Goal: Task Accomplishment & Management: Manage account settings

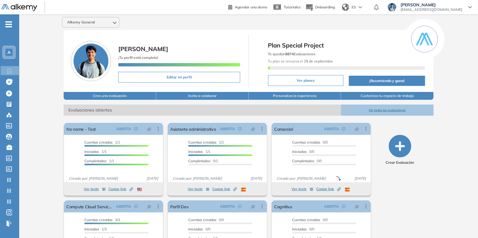
drag, startPoint x: 16, startPoint y: 46, endPoint x: 11, endPoint y: 49, distance: 6.4
click at [14, 46] on div "A" at bounding box center [10, 52] width 17 height 13
click at [11, 49] on div "A" at bounding box center [8, 52] width 7 height 7
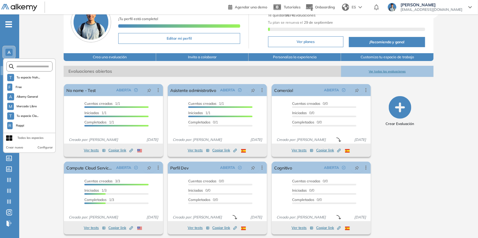
scroll to position [42, 0]
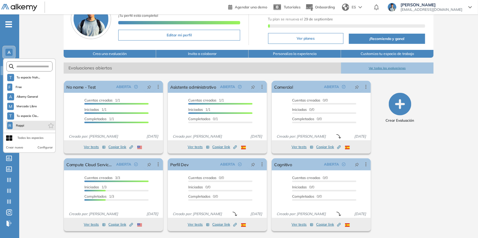
click at [25, 129] on li "R Rappi" at bounding box center [30, 126] width 49 height 10
click at [27, 127] on li "R Rappi" at bounding box center [30, 126] width 49 height 10
click at [22, 124] on span "Rappi" at bounding box center [20, 125] width 10 height 5
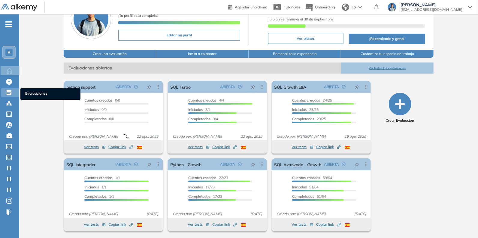
click at [10, 92] on icon at bounding box center [9, 92] width 5 height 5
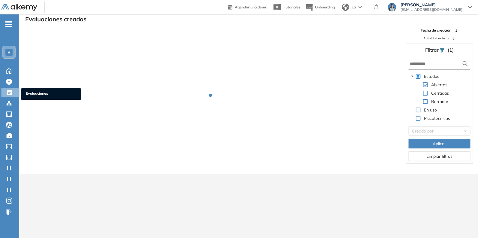
scroll to position [14, 0]
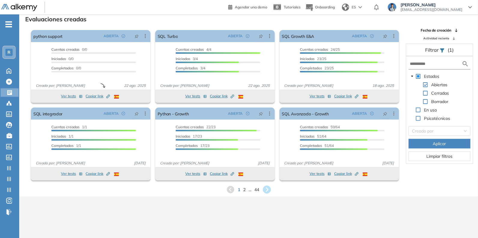
click at [267, 190] on icon at bounding box center [266, 189] width 8 height 8
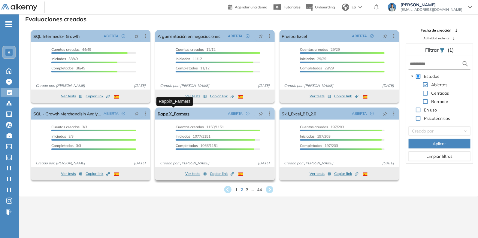
click at [172, 115] on link "RappiX_Farmers" at bounding box center [173, 113] width 32 height 12
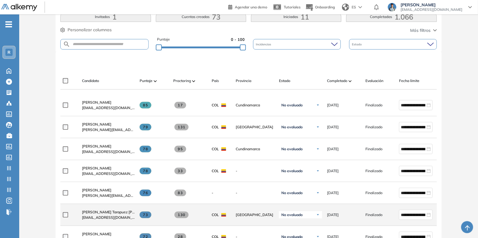
scroll to position [37, 0]
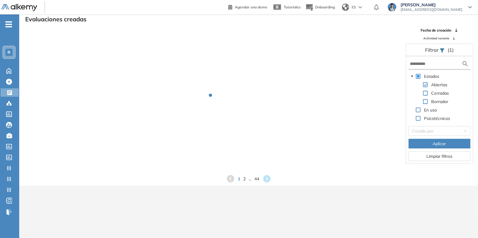
scroll to position [14, 0]
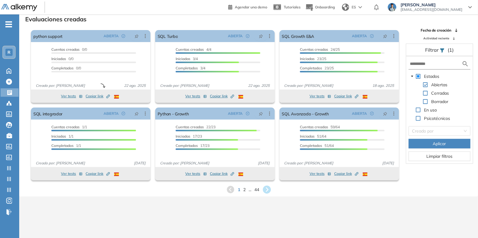
click at [267, 188] on icon at bounding box center [267, 189] width 10 height 10
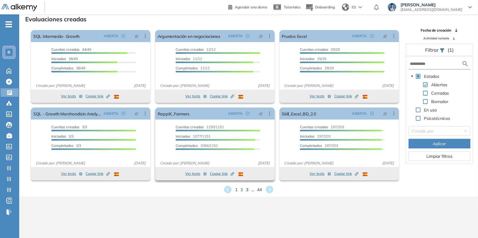
click at [224, 175] on span "Copiar link Created by potrace 1.16, written by [PERSON_NAME] [DATE]-[DATE]" at bounding box center [222, 173] width 24 height 5
click at [172, 113] on link "RappiX_Farmers" at bounding box center [173, 113] width 32 height 12
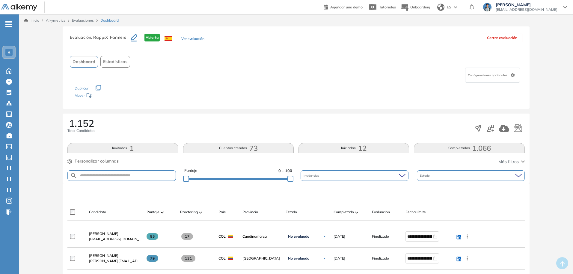
drag, startPoint x: 121, startPoint y: 166, endPoint x: 119, endPoint y: 170, distance: 4.3
click at [119, 170] on div "1.152 Total Candidatos Invitados 1 Cuentas creadas 73 Iniciadas 12 Completadas …" at bounding box center [296, 148] width 467 height 70
click at [118, 176] on input "text" at bounding box center [126, 175] width 98 height 4
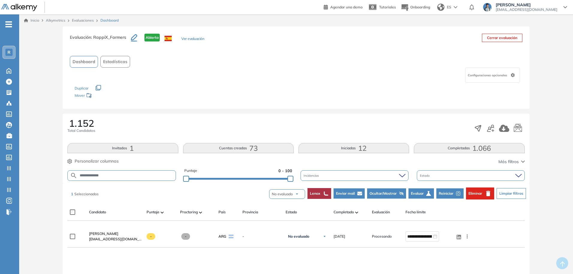
click at [480, 195] on icon "button" at bounding box center [488, 192] width 4 height 5
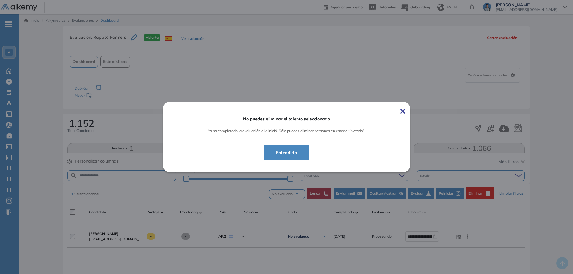
click at [301, 157] on button "Entendido" at bounding box center [287, 152] width 46 height 14
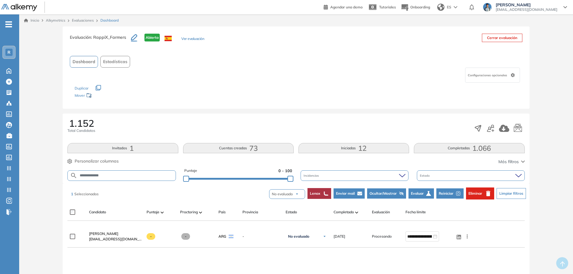
click at [127, 176] on input "**********" at bounding box center [126, 175] width 98 height 4
type input "**********"
click at [478, 196] on button "Eliminar" at bounding box center [480, 193] width 28 height 12
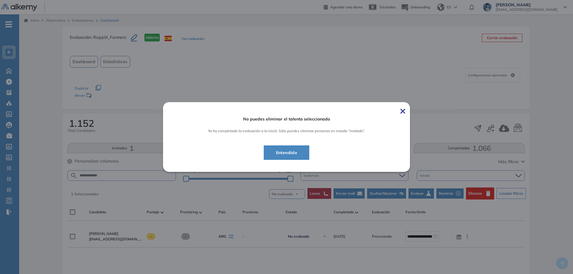
click at [283, 157] on button "Entendido" at bounding box center [287, 152] width 46 height 14
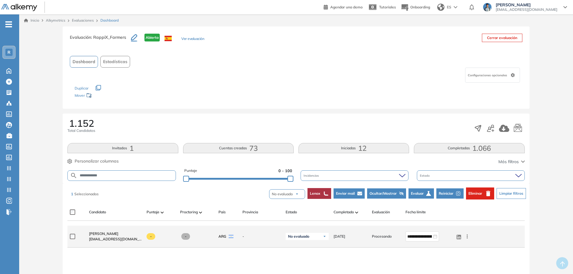
click at [467, 236] on icon at bounding box center [468, 236] width 6 height 6
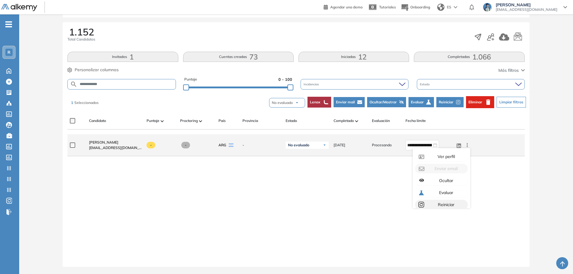
scroll to position [17, 0]
click at [456, 187] on div "Reiniciar" at bounding box center [446, 187] width 40 height 7
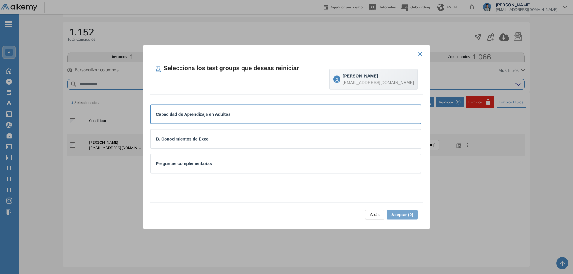
click at [284, 113] on div "Capacidad de Aprendizaje en Adultos" at bounding box center [286, 114] width 260 height 7
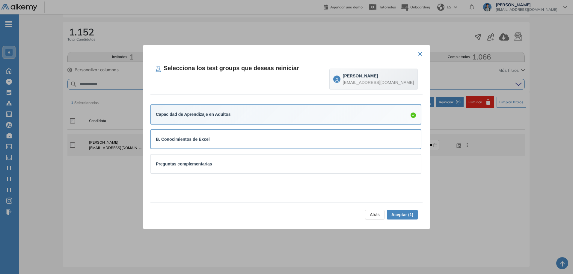
click at [283, 142] on div "B. Conocimientos de Excel" at bounding box center [286, 139] width 260 height 7
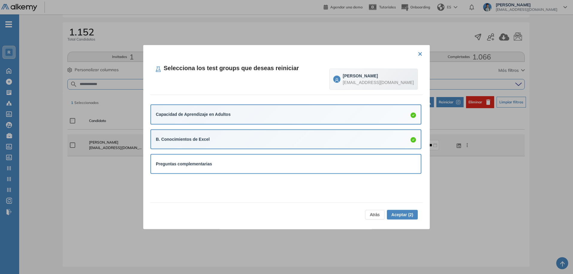
click at [286, 170] on div "Preguntas complementarias" at bounding box center [286, 163] width 270 height 19
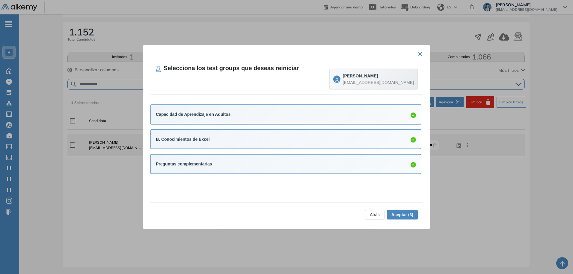
click at [402, 217] on span "Aceptar (3)" at bounding box center [403, 214] width 22 height 7
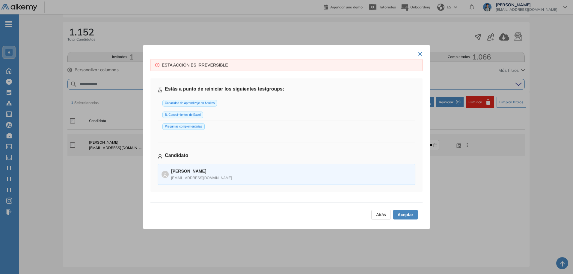
click at [402, 217] on span "Aceptar" at bounding box center [406, 214] width 16 height 7
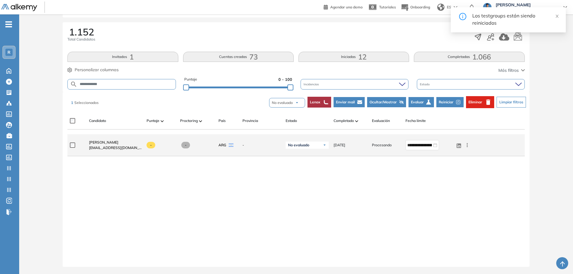
click at [480, 104] on icon "button" at bounding box center [488, 101] width 4 height 5
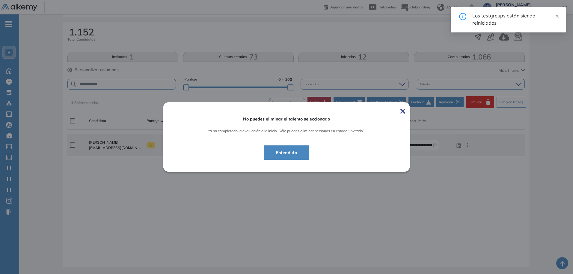
click at [480, 102] on div "¿Permitir descargar certificado y ver resultados? Solo para quienes hayan compl…" at bounding box center [296, 98] width 554 height 350
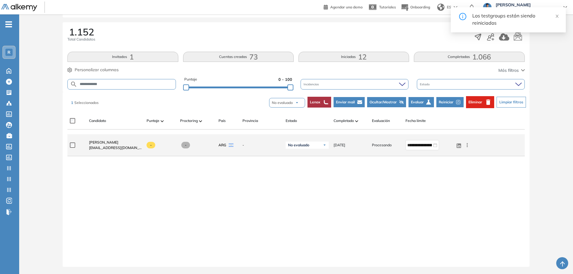
click at [480, 100] on icon "button" at bounding box center [488, 101] width 7 height 7
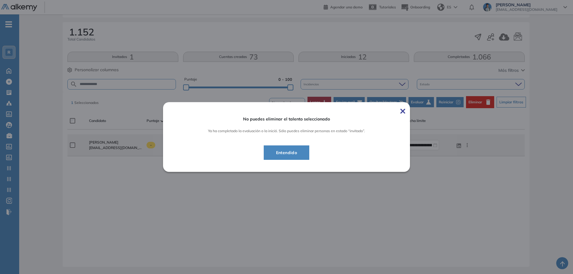
click at [297, 147] on button "Entendido" at bounding box center [287, 152] width 46 height 14
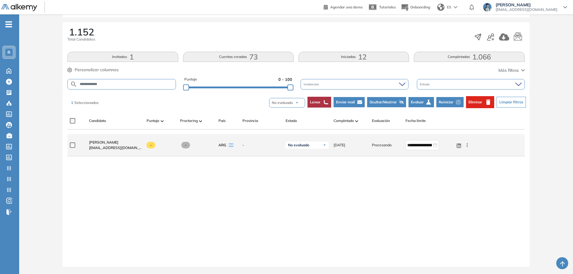
click at [296, 152] on div "No evaluado No evaluado Evaluado A entrevistar Entrevistado Finalista Oferta en…" at bounding box center [305, 145] width 48 height 22
click at [469, 148] on icon at bounding box center [468, 145] width 6 height 6
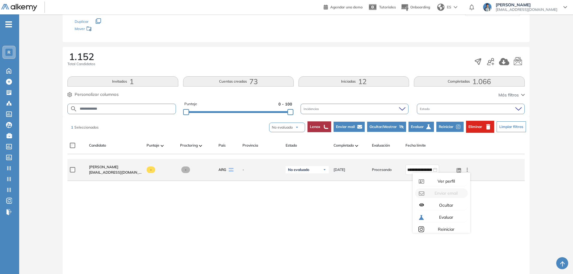
scroll to position [54, 0]
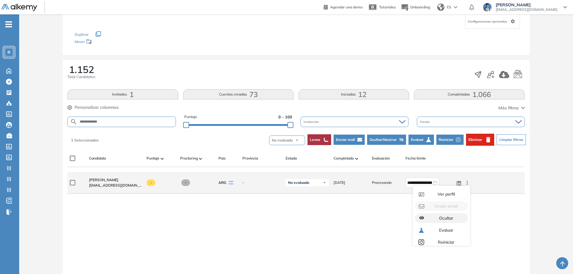
click at [445, 220] on span "Ocultar" at bounding box center [445, 217] width 15 height 5
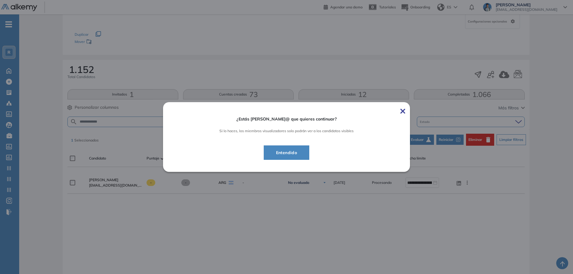
click at [300, 154] on span "Entendido" at bounding box center [286, 152] width 31 height 7
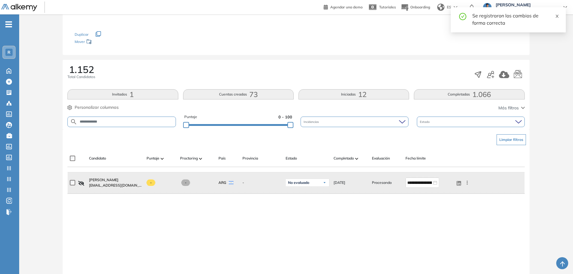
click at [480, 19] on div "Se registraron los cambios de forma correcta" at bounding box center [516, 19] width 86 height 14
click at [480, 17] on icon "close" at bounding box center [557, 16] width 4 height 4
click at [6, 56] on div "R" at bounding box center [9, 52] width 12 height 12
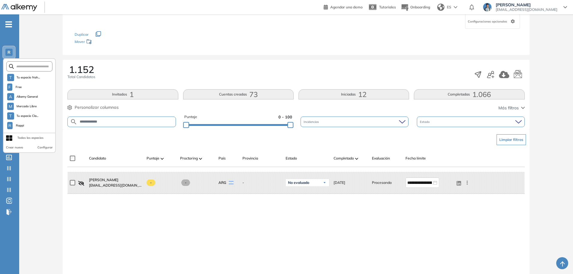
click at [30, 138] on div "Todos los espacios" at bounding box center [30, 137] width 26 height 5
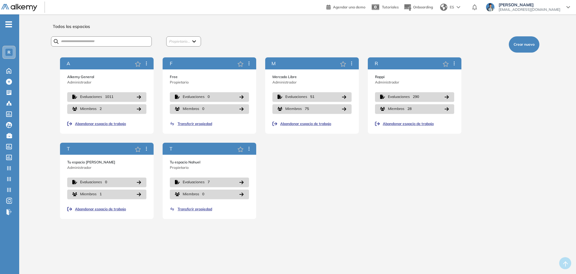
click at [417, 124] on span "Abandonar espacio de trabajo" at bounding box center [408, 123] width 51 height 5
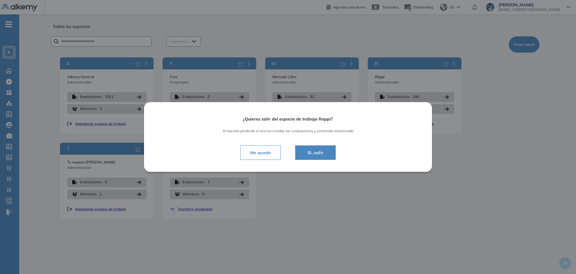
click at [323, 154] on span "Si, salir" at bounding box center [316, 152] width 26 height 7
